Goal: Task Accomplishment & Management: Manage account settings

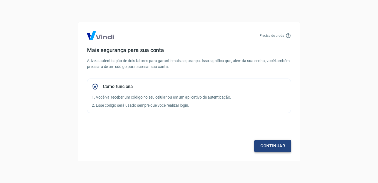
click at [271, 144] on link "Continuar" at bounding box center [272, 146] width 37 height 12
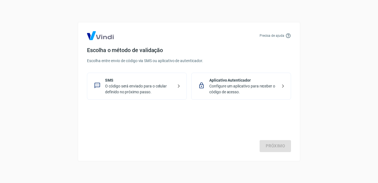
click at [168, 86] on p "O código será enviado para o celular definido no próximo passo." at bounding box center [139, 89] width 68 height 12
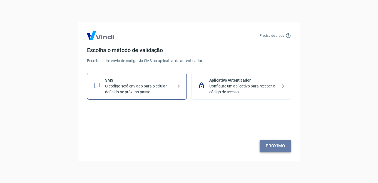
click at [277, 146] on link "Próximo" at bounding box center [274, 146] width 31 height 12
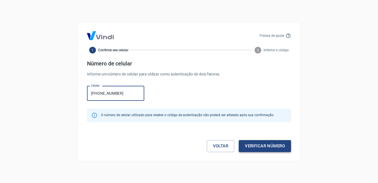
type input "[PHONE_NUMBER]"
click at [267, 147] on button "Verificar número" at bounding box center [265, 146] width 52 height 12
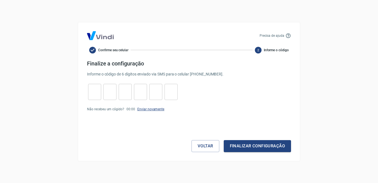
click at [154, 109] on link "Enviar novamente" at bounding box center [150, 109] width 27 height 4
click at [206, 146] on button "Voltar" at bounding box center [205, 146] width 28 height 12
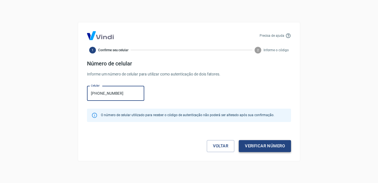
type input "[PHONE_NUMBER]"
click at [263, 148] on button "Verificar número" at bounding box center [265, 146] width 52 height 12
